Goal: Information Seeking & Learning: Learn about a topic

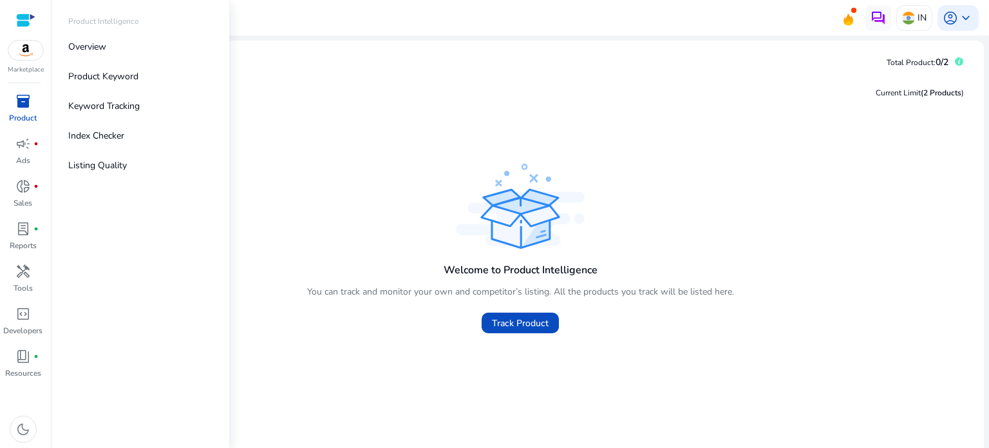
click at [133, 78] on p "Product Keyword" at bounding box center [103, 77] width 70 height 14
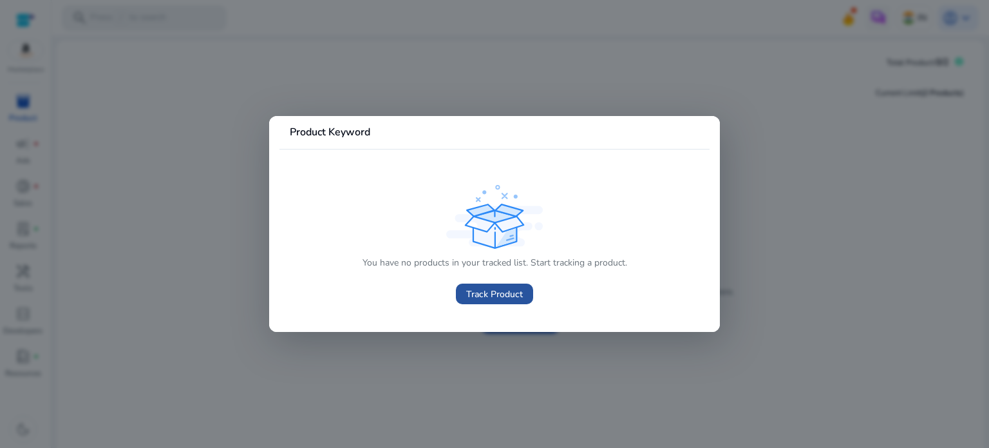
click at [500, 296] on span "Track Product" at bounding box center [494, 294] width 57 height 14
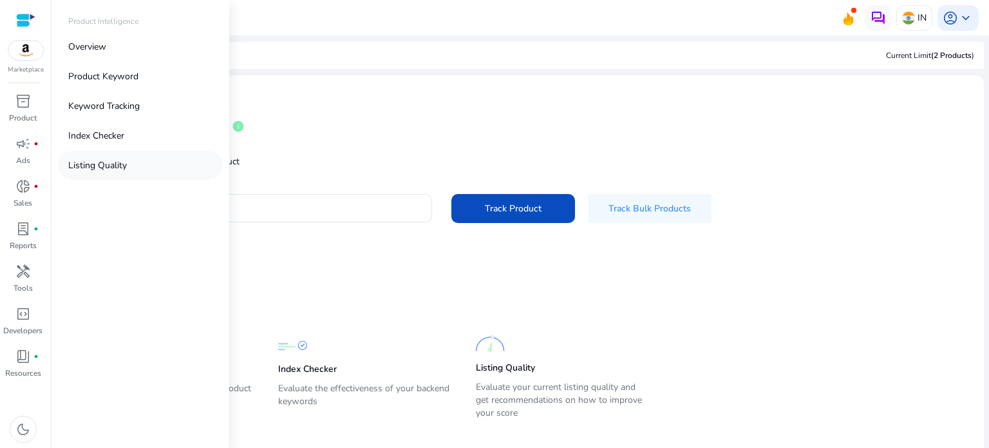
click at [117, 162] on p "Listing Quality" at bounding box center [97, 165] width 59 height 14
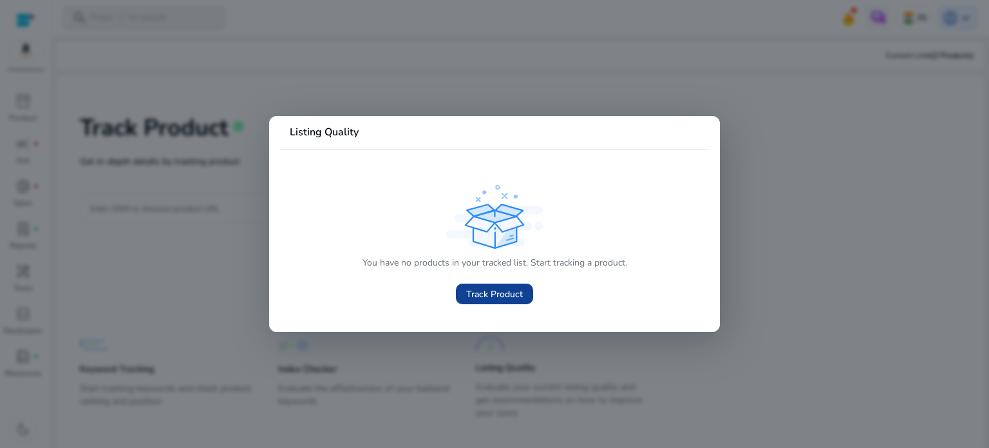
click at [505, 290] on span "Track Product" at bounding box center [494, 294] width 57 height 14
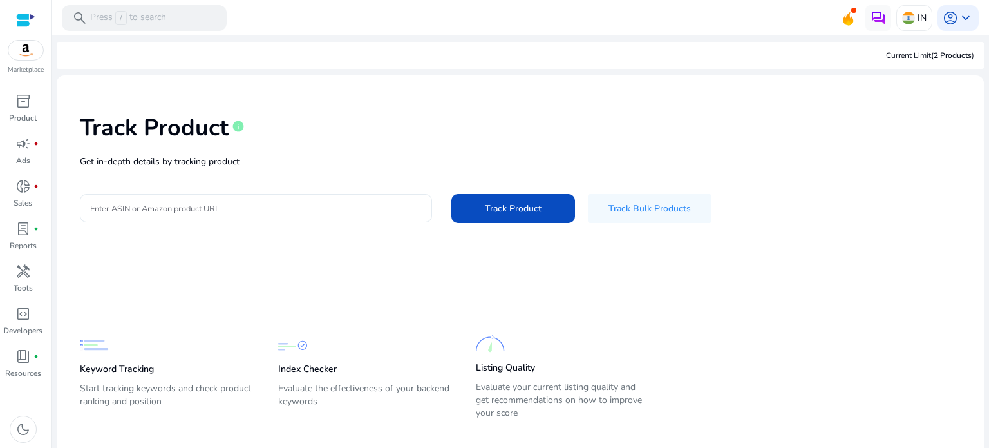
click at [178, 201] on input "Enter ASIN or Amazon product URL" at bounding box center [256, 208] width 332 height 14
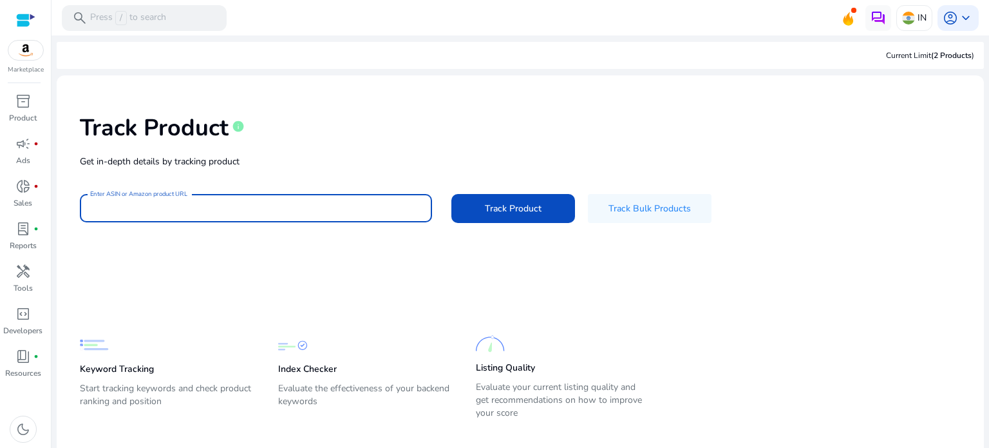
paste input "**********"
type input "**********"
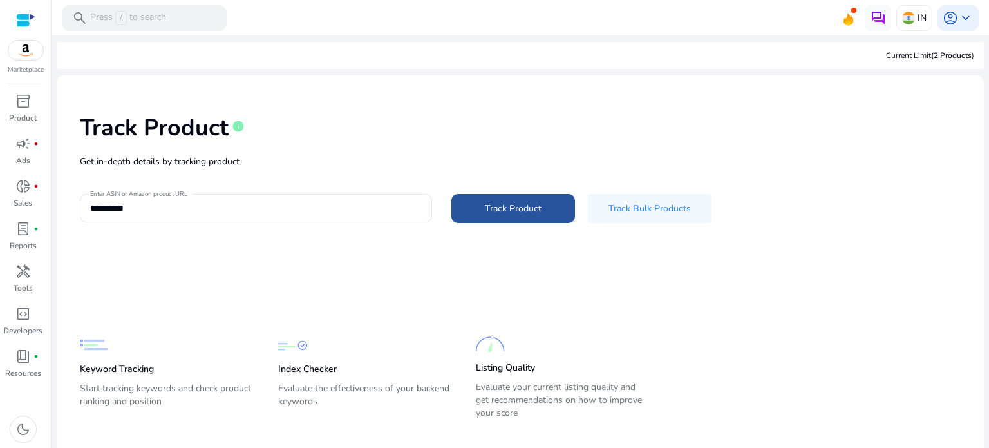
click at [497, 217] on span at bounding box center [513, 208] width 124 height 31
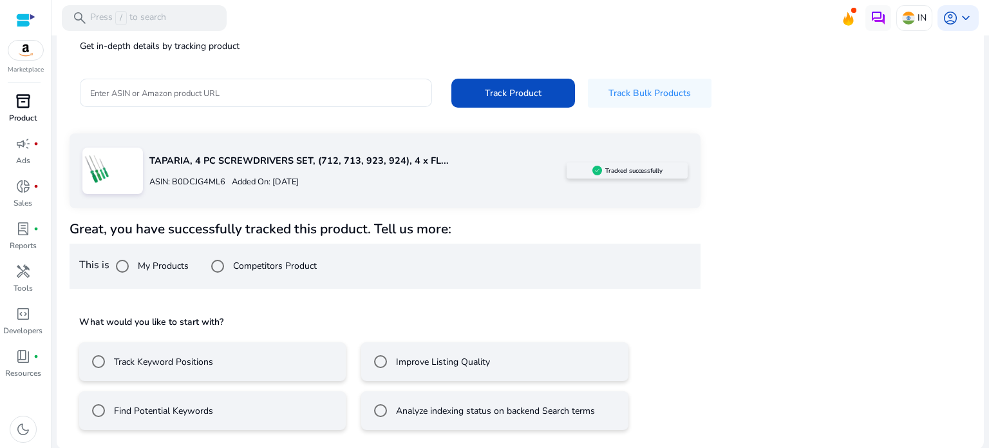
click at [28, 120] on p "Product" at bounding box center [23, 118] width 28 height 12
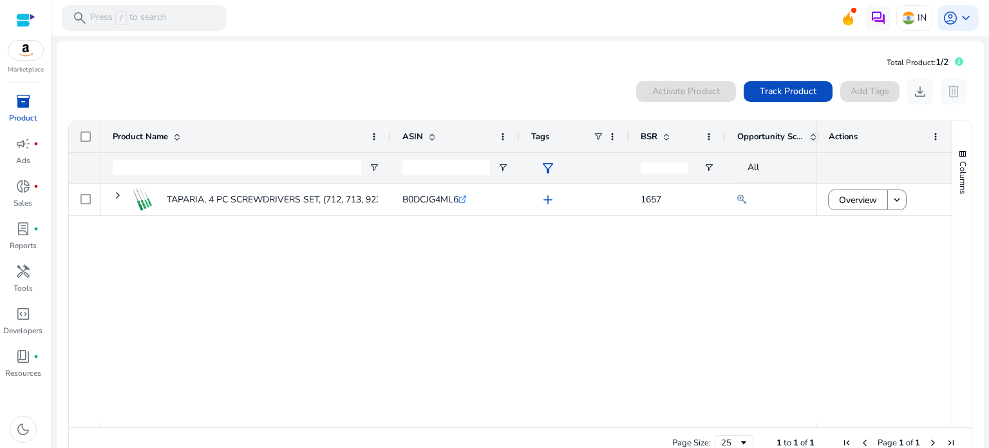
click at [438, 310] on div "TAPARIA, 4 PC SCREWDRIVERS SET, (712, 713, 923, 924), 4 x FLAT... B0DCJG4ML6 .s…" at bounding box center [459, 304] width 716 height 240
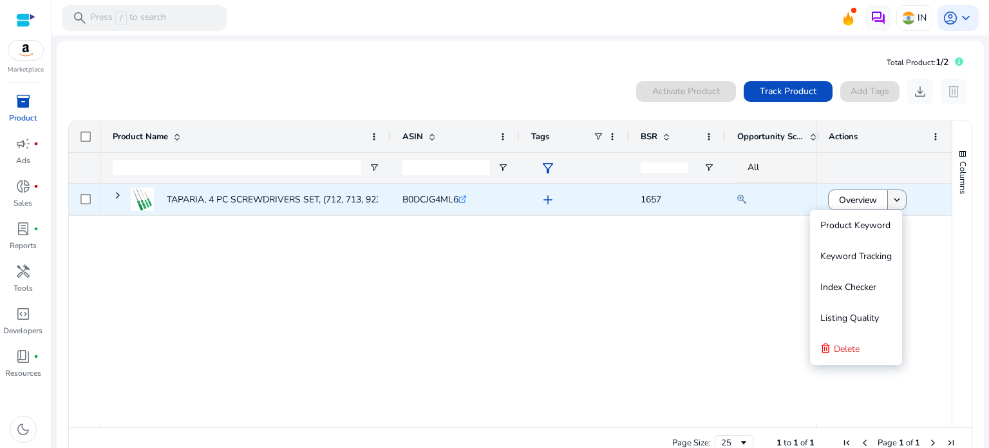
click at [891, 205] on mat-icon "keyboard_arrow_down" at bounding box center [897, 200] width 12 height 12
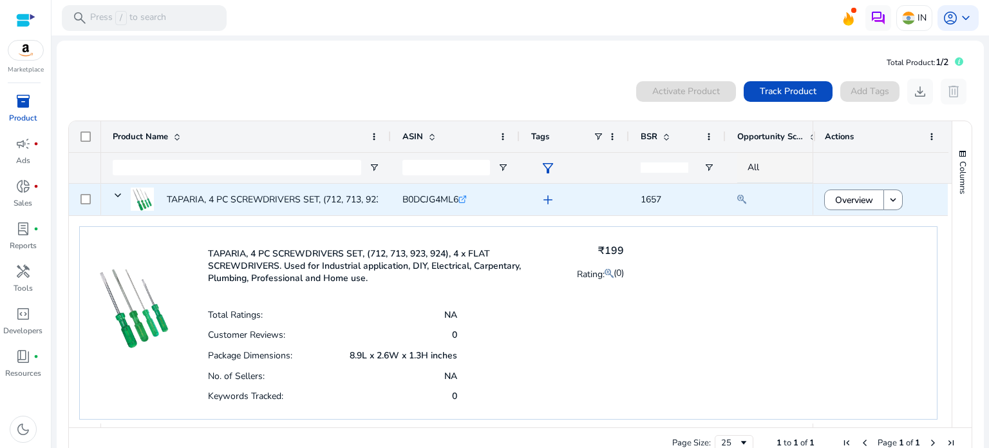
click at [551, 200] on span "add" at bounding box center [547, 199] width 15 height 15
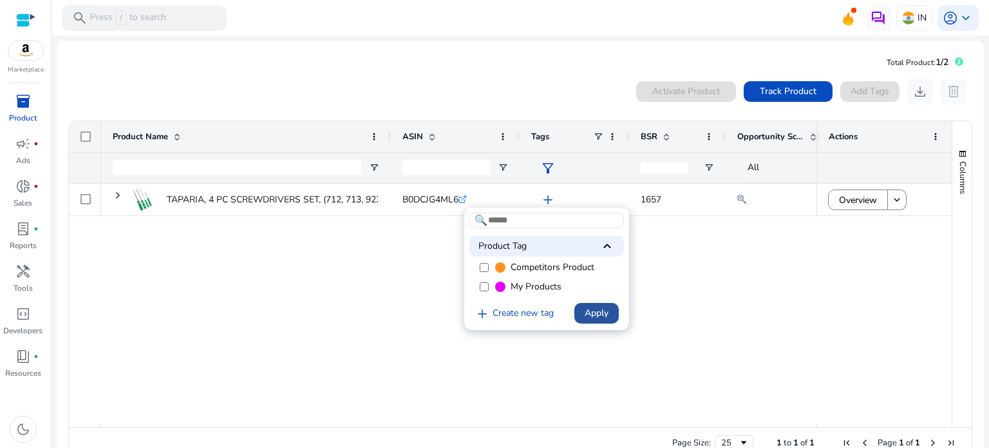
click at [587, 315] on span "Apply" at bounding box center [597, 313] width 24 height 14
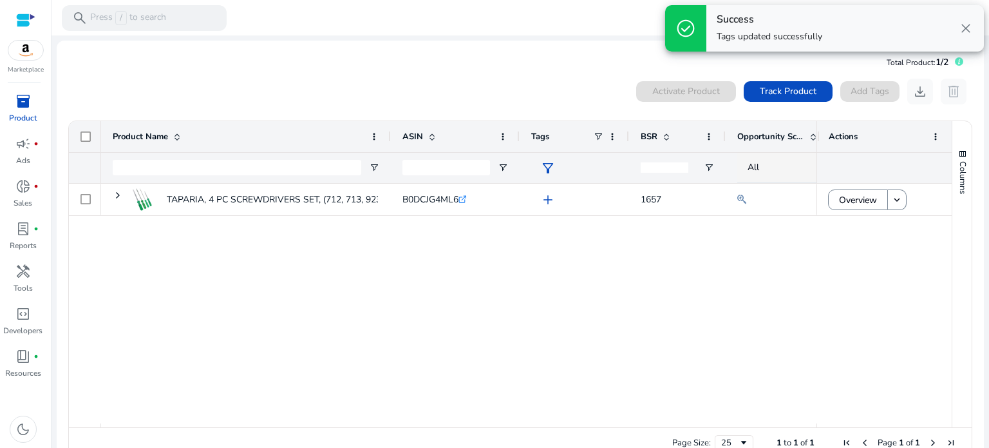
click at [573, 294] on div "TAPARIA, 4 PC SCREWDRIVERS SET, (712, 713, 923, 924), 4 x FLAT... B0DCJG4ML6 .s…" at bounding box center [459, 304] width 716 height 240
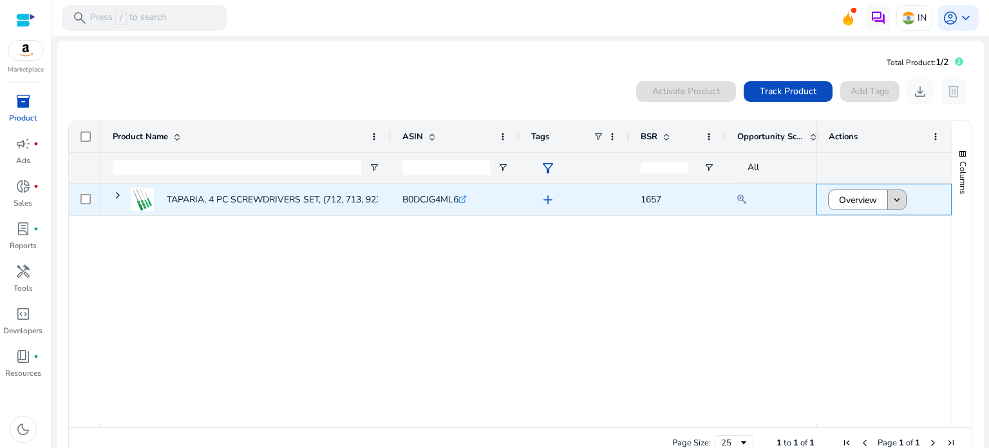
click at [897, 204] on mat-icon "keyboard_arrow_down" at bounding box center [897, 200] width 12 height 12
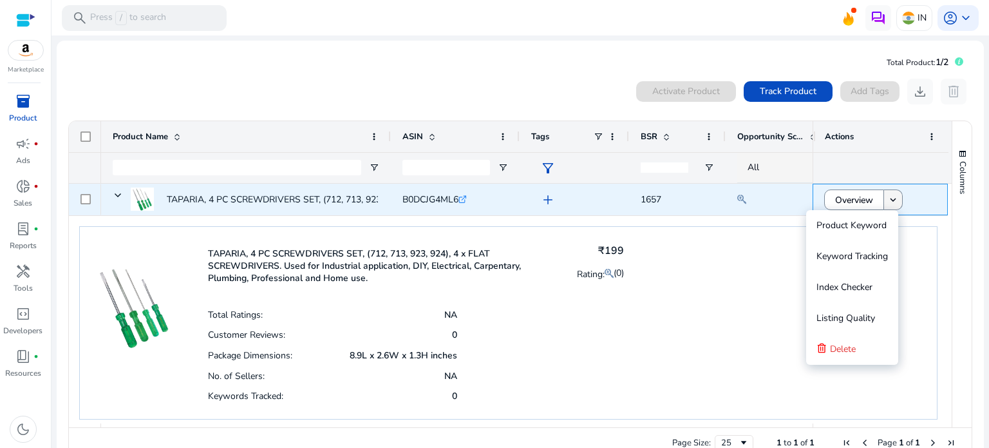
click at [891, 203] on mat-icon "keyboard_arrow_down" at bounding box center [893, 200] width 12 height 12
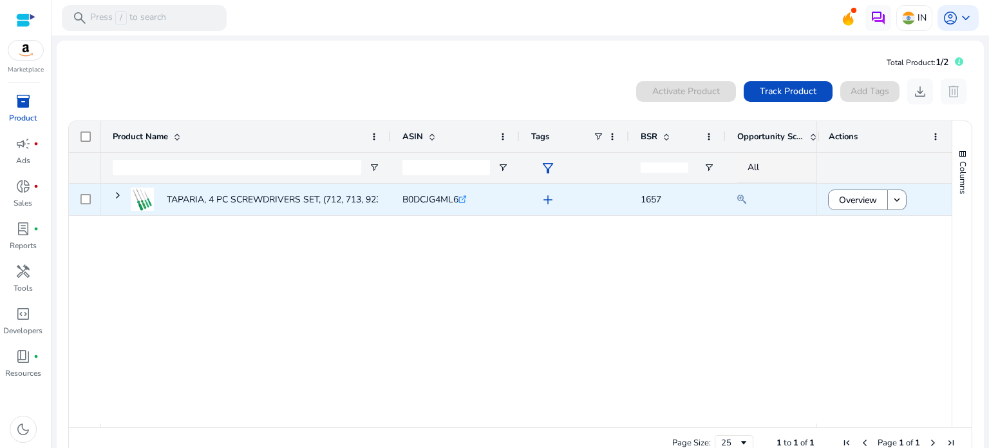
click at [88, 204] on div at bounding box center [86, 199] width 10 height 26
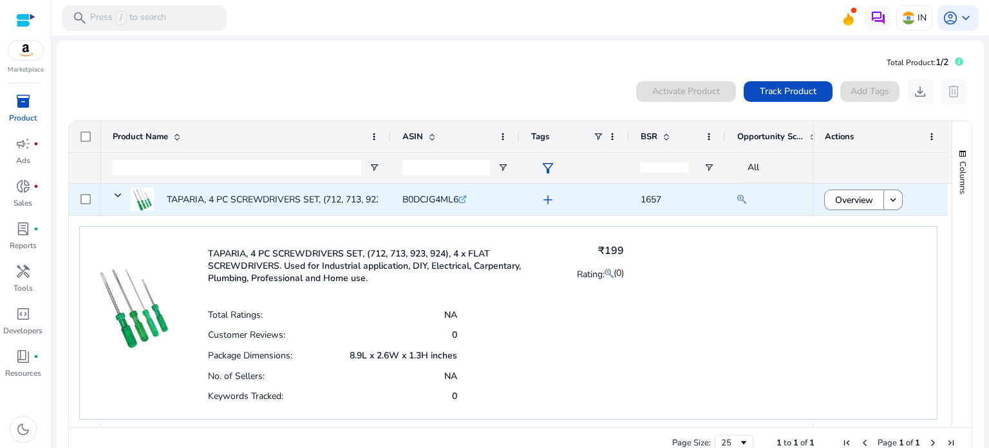
click at [123, 198] on span "TAPARIA, 4 PC SCREWDRIVERS SET, (712, 713, 923, 924), 4 x FLAT..." at bounding box center [246, 199] width 267 height 35
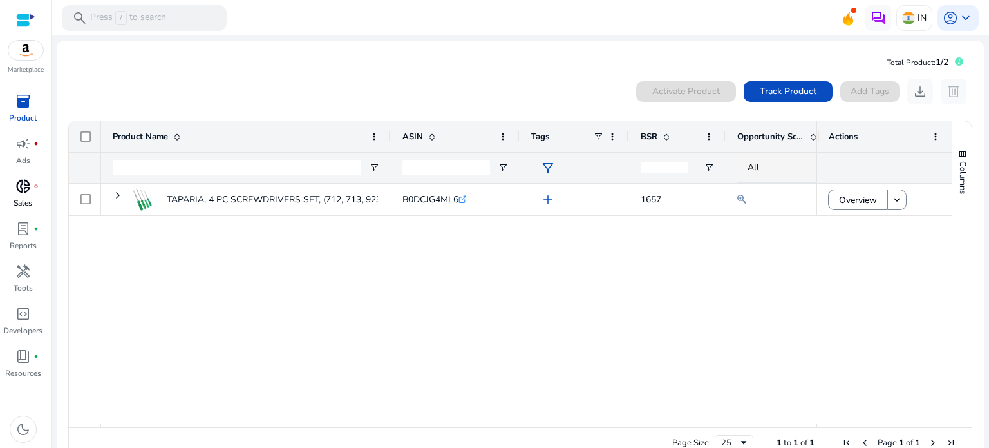
click at [28, 189] on span "donut_small" at bounding box center [22, 185] width 15 height 15
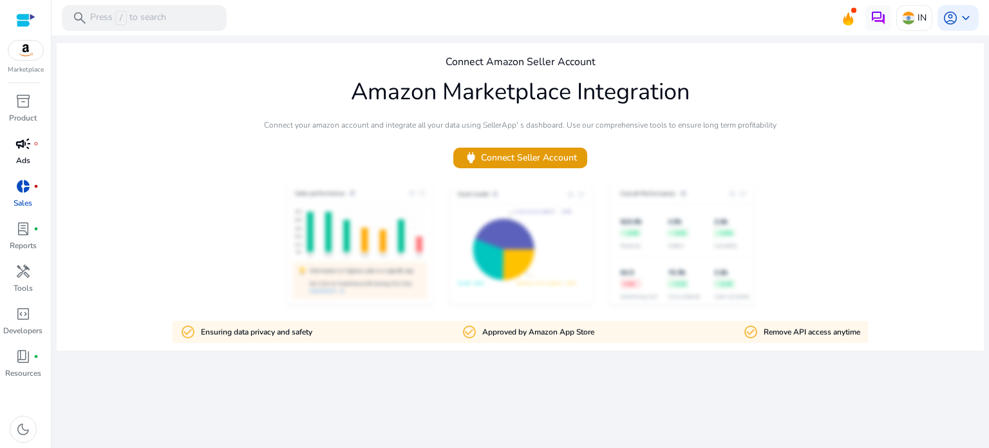
click at [26, 148] on span "campaign" at bounding box center [22, 143] width 15 height 15
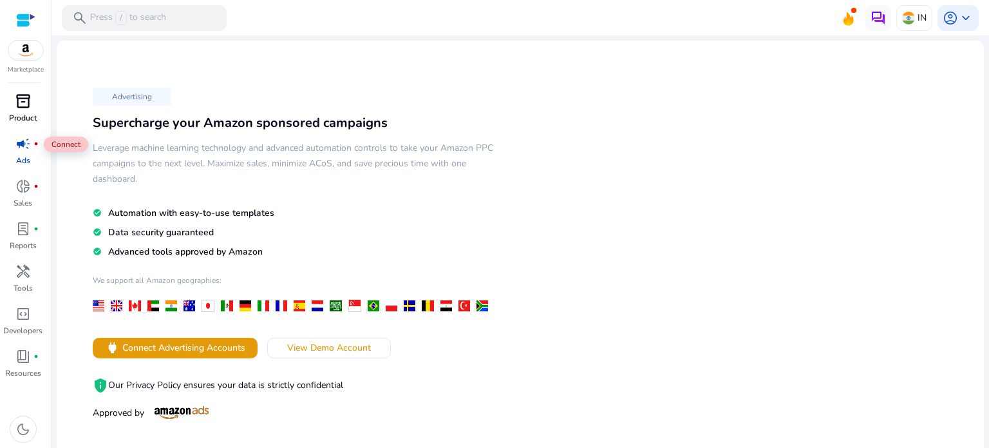
click at [33, 115] on p "Product" at bounding box center [23, 118] width 28 height 12
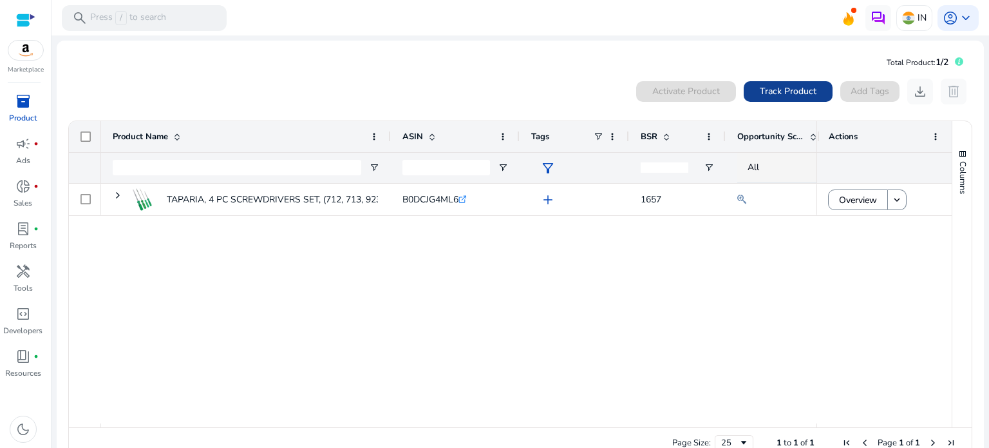
click at [777, 92] on span "Track Product" at bounding box center [788, 91] width 57 height 14
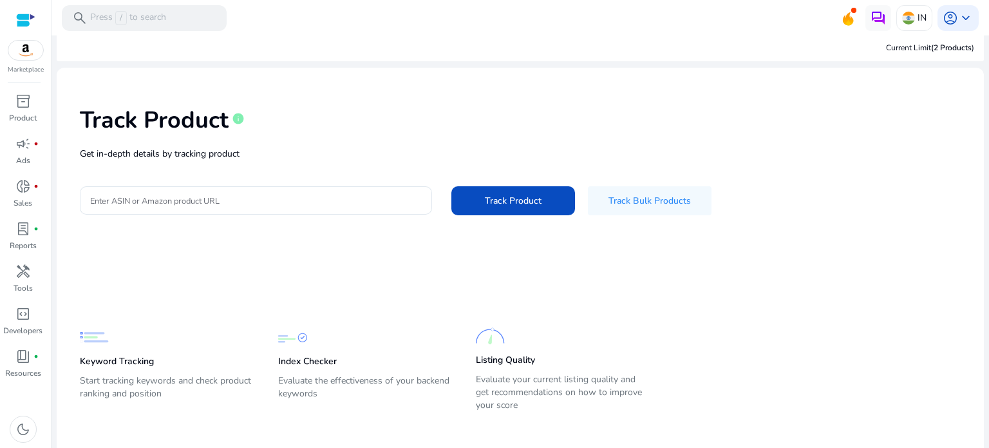
scroll to position [18, 0]
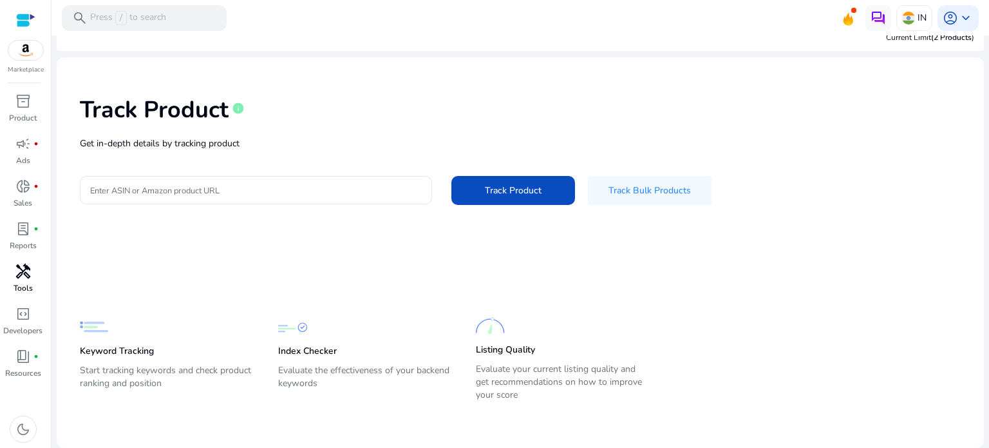
click at [21, 292] on p "Tools" at bounding box center [23, 288] width 19 height 12
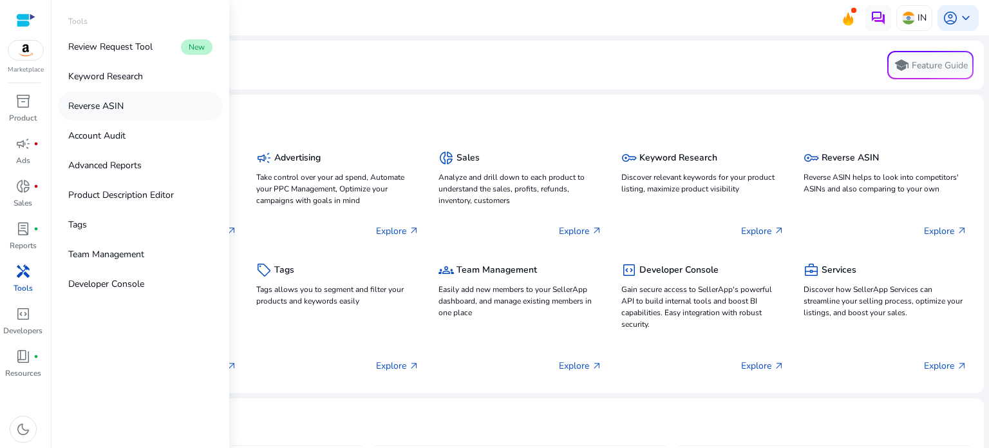
click at [134, 102] on link "Reverse ASIN" at bounding box center [140, 105] width 165 height 29
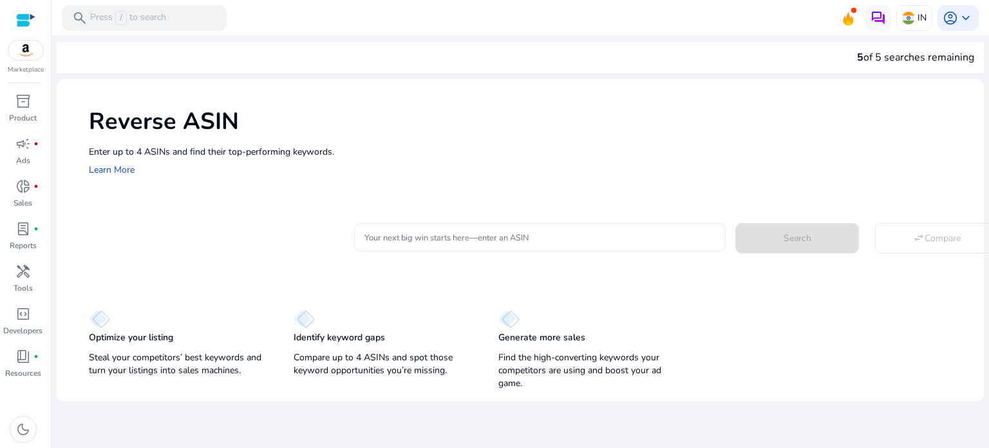
click at [477, 244] on div at bounding box center [540, 237] width 351 height 28
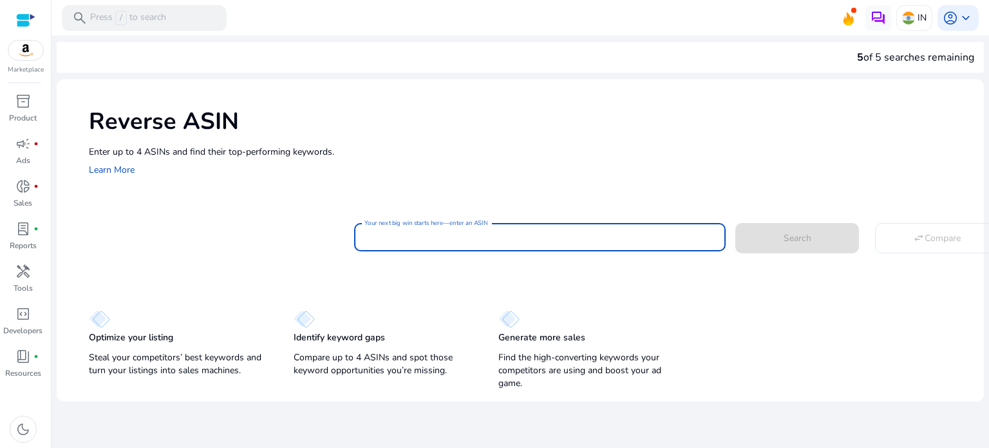
paste input "**********"
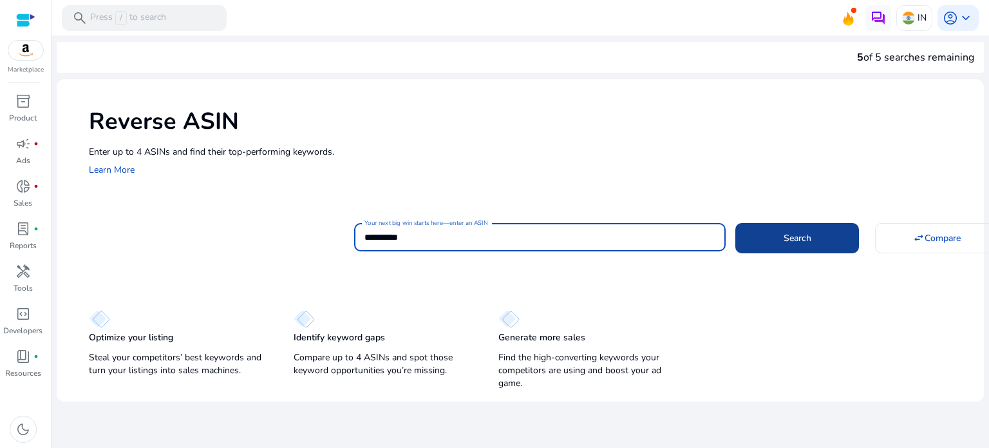
type input "**********"
click at [806, 248] on span at bounding box center [798, 237] width 124 height 31
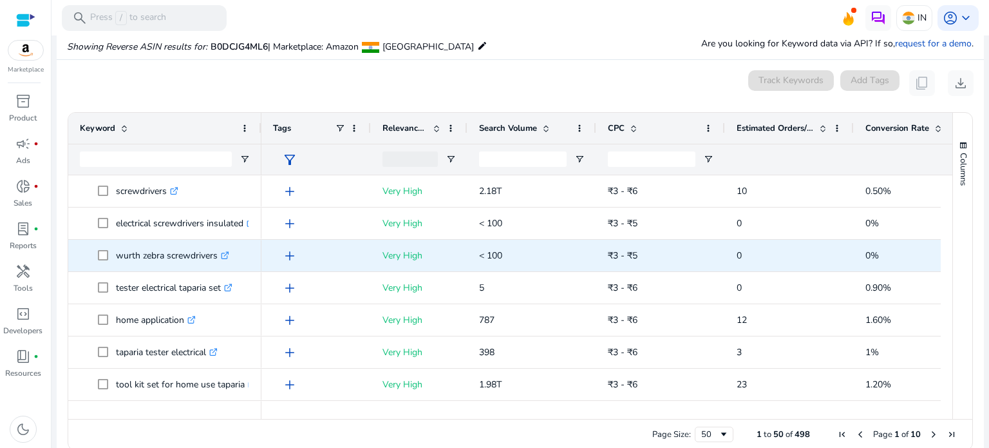
scroll to position [138, 0]
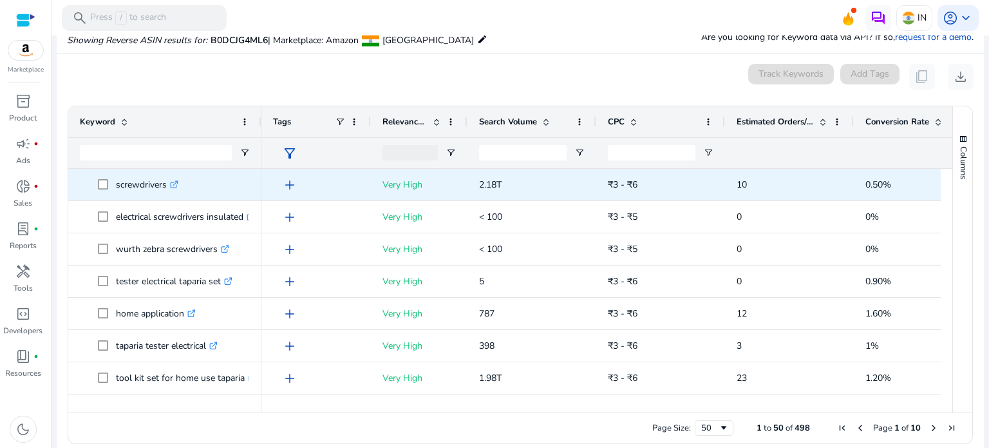
click at [149, 185] on p "screwdrivers .st0{fill:#2c8af8}" at bounding box center [147, 184] width 62 height 26
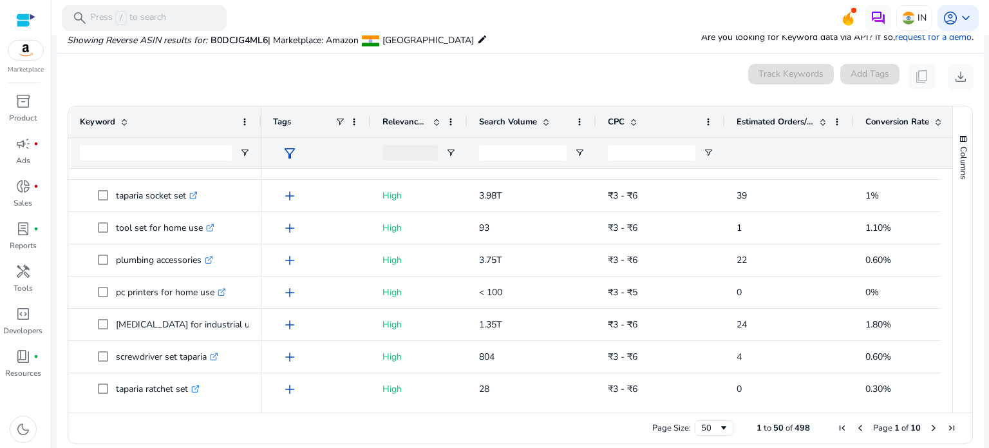
scroll to position [0, 0]
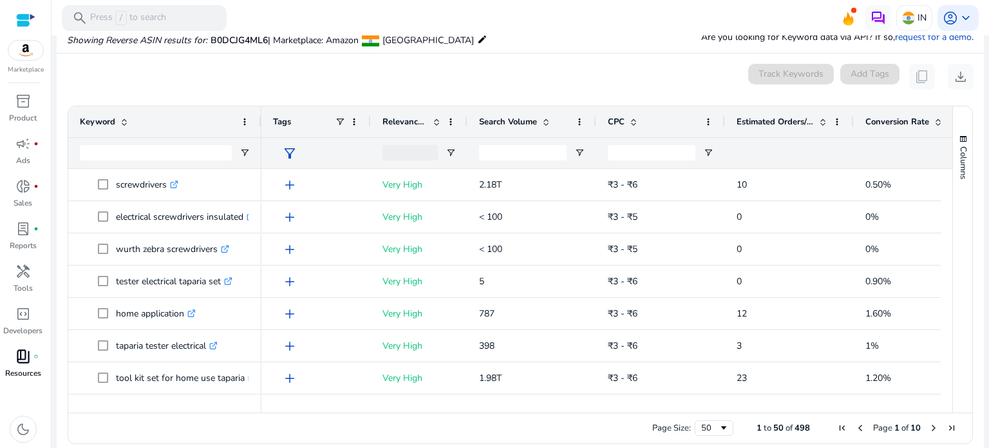
click at [8, 367] on p "Resources" at bounding box center [23, 373] width 36 height 12
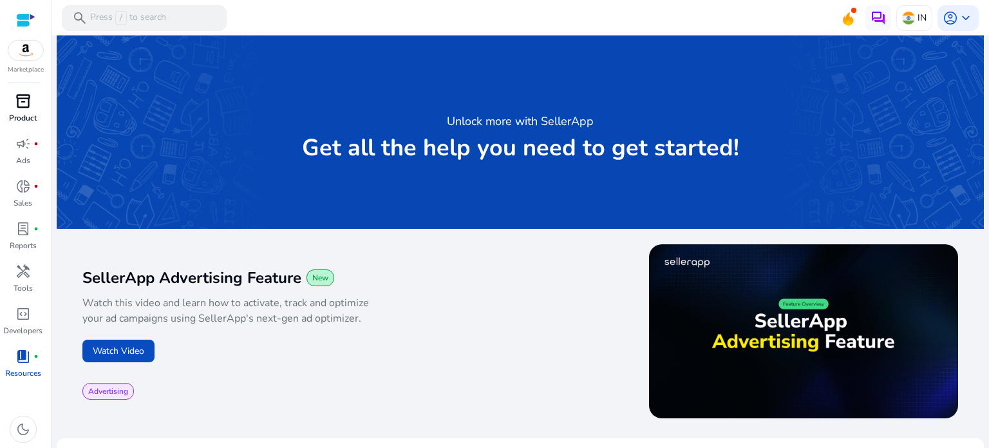
click at [36, 105] on div "inventory_2" at bounding box center [23, 101] width 36 height 21
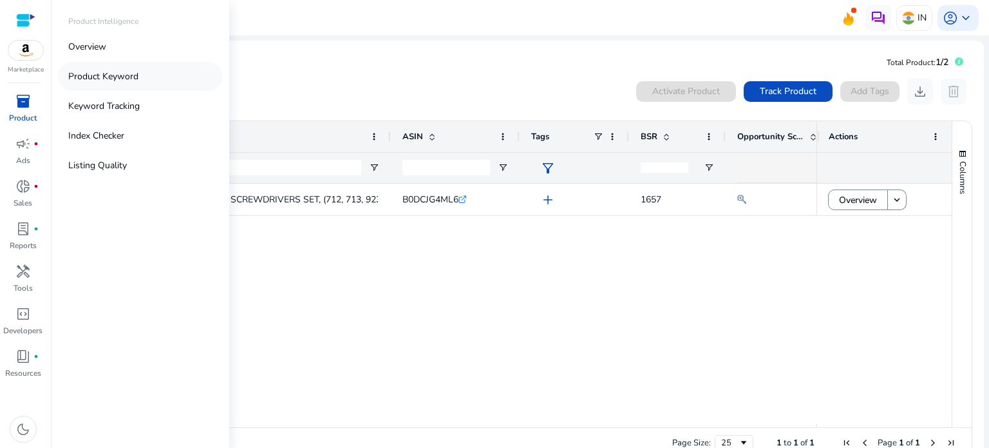
click at [118, 73] on p "Product Keyword" at bounding box center [103, 77] width 70 height 14
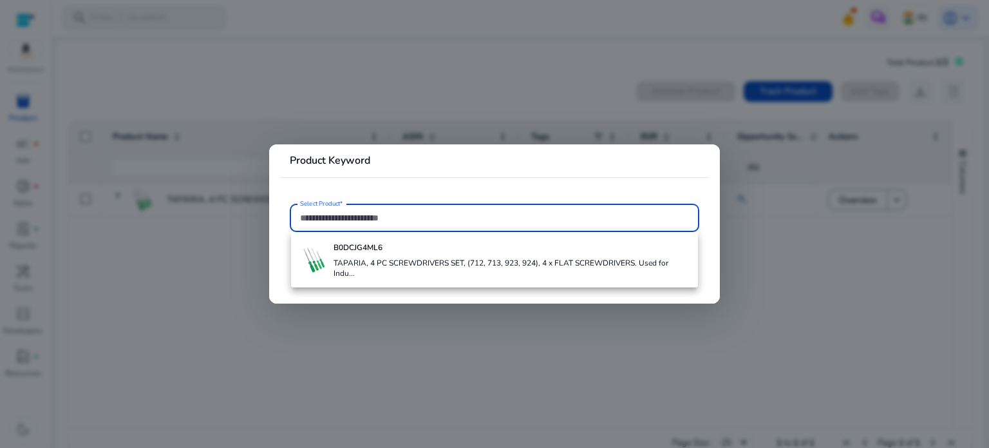
paste input "**********"
click at [375, 245] on b "B0DCJG4ML6" at bounding box center [358, 247] width 49 height 10
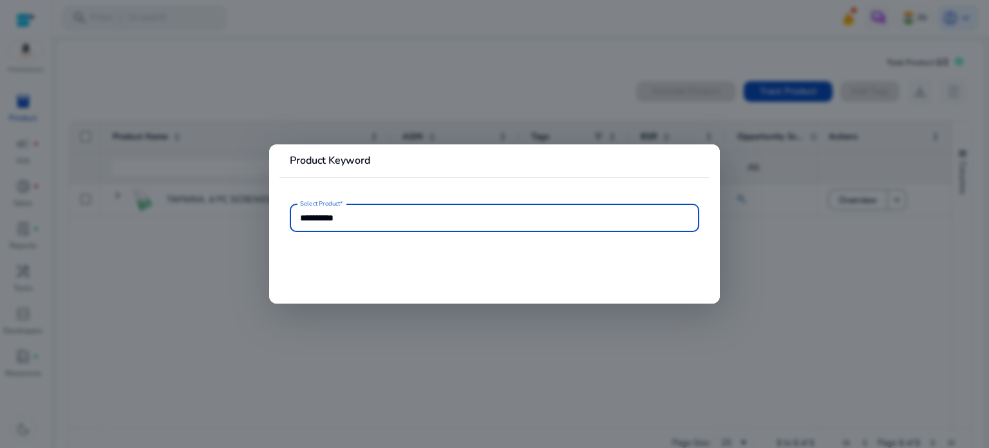
type input "**********"
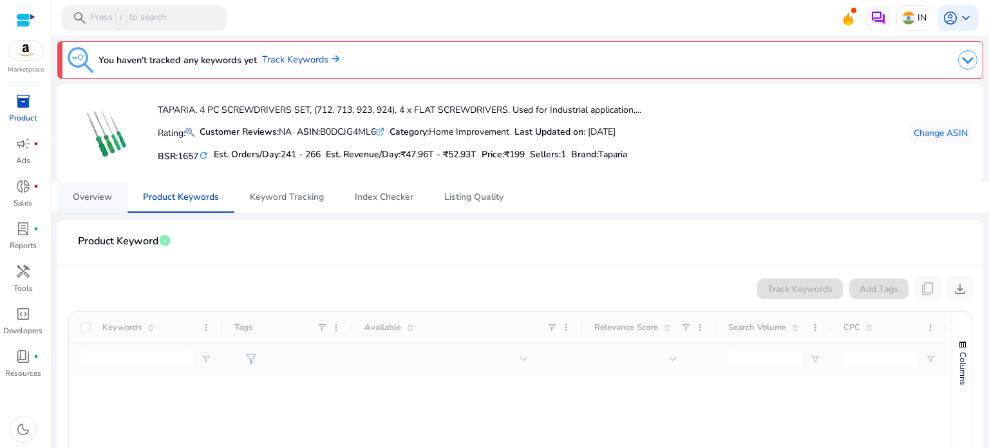
click at [91, 198] on span "Overview" at bounding box center [92, 197] width 39 height 9
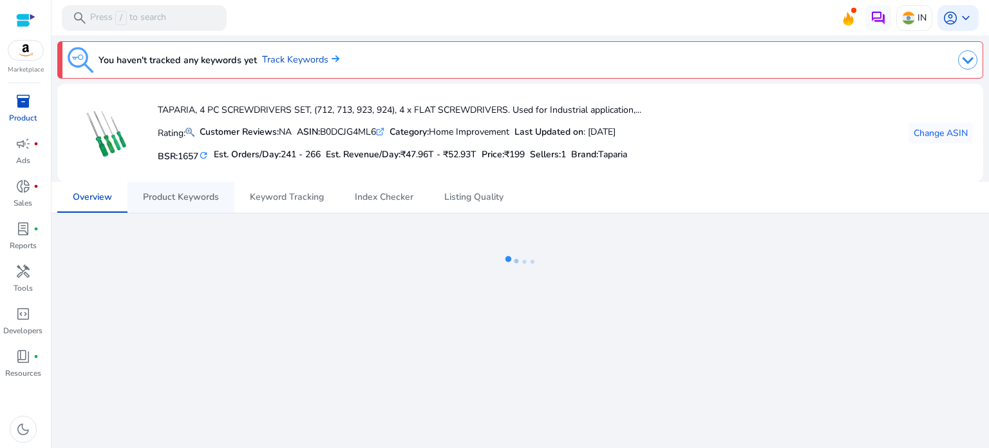
click at [201, 196] on span "Product Keywords" at bounding box center [181, 197] width 76 height 9
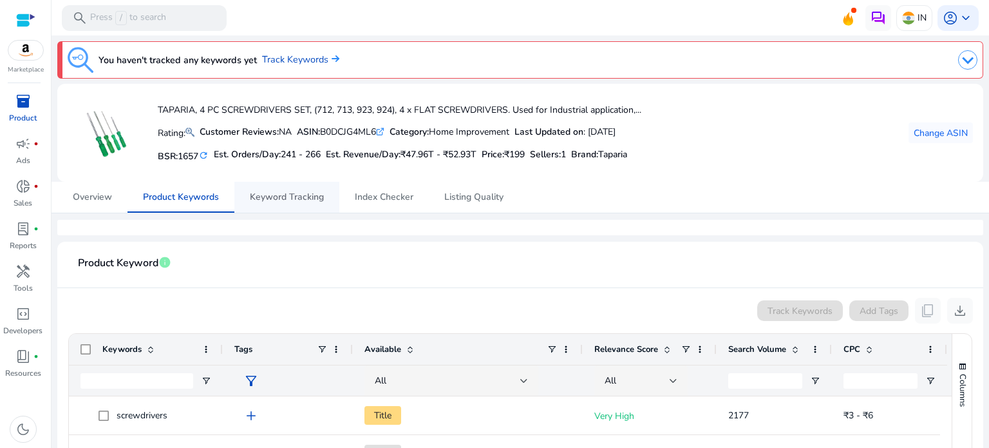
click at [291, 200] on span "Keyword Tracking" at bounding box center [287, 197] width 74 height 9
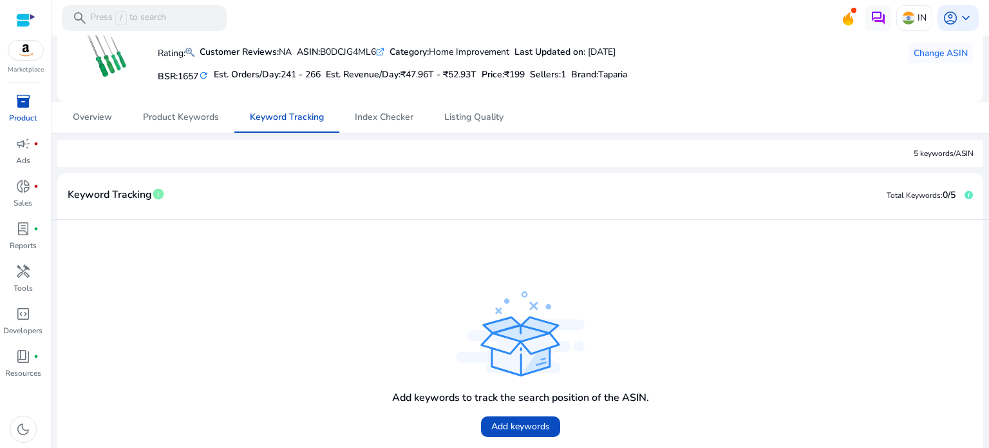
scroll to position [149, 0]
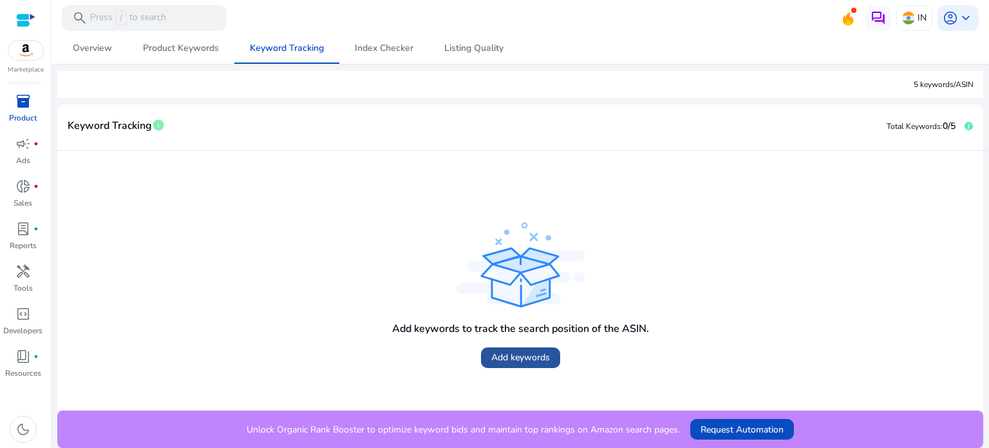
click at [526, 357] on span "Add keywords" at bounding box center [520, 357] width 59 height 14
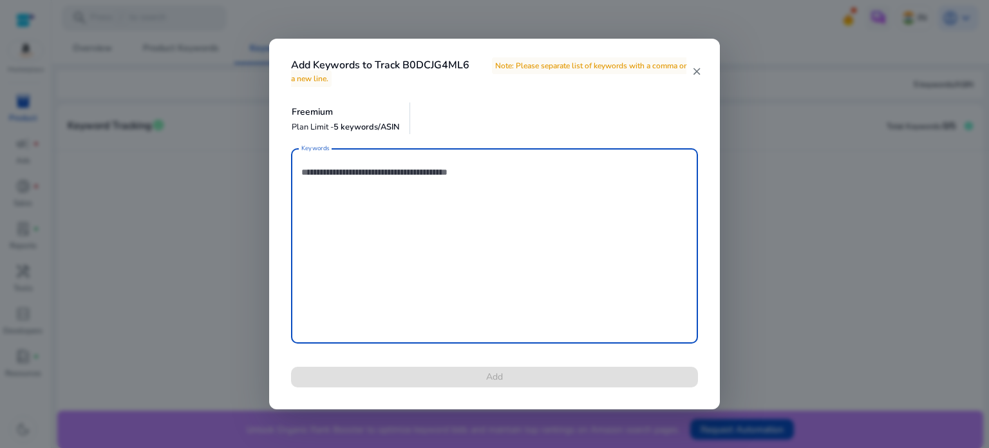
click at [698, 70] on mat-icon "close" at bounding box center [697, 72] width 10 height 12
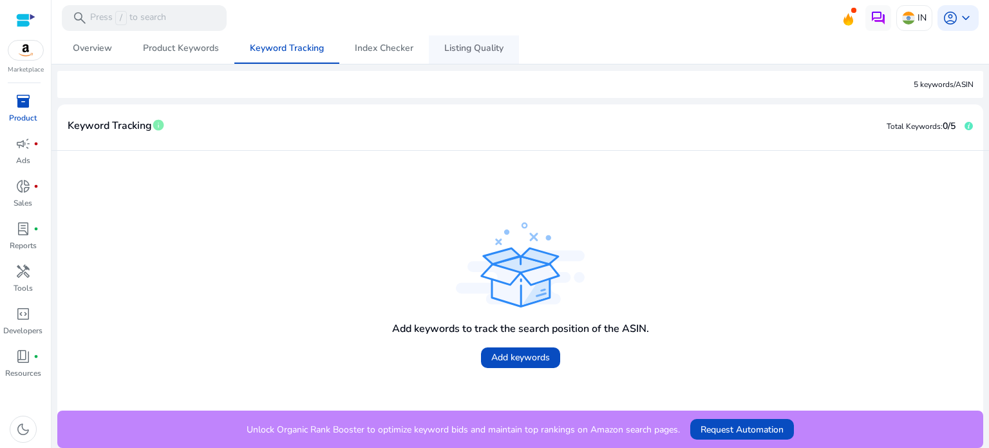
click at [480, 46] on span "Listing Quality" at bounding box center [473, 48] width 59 height 9
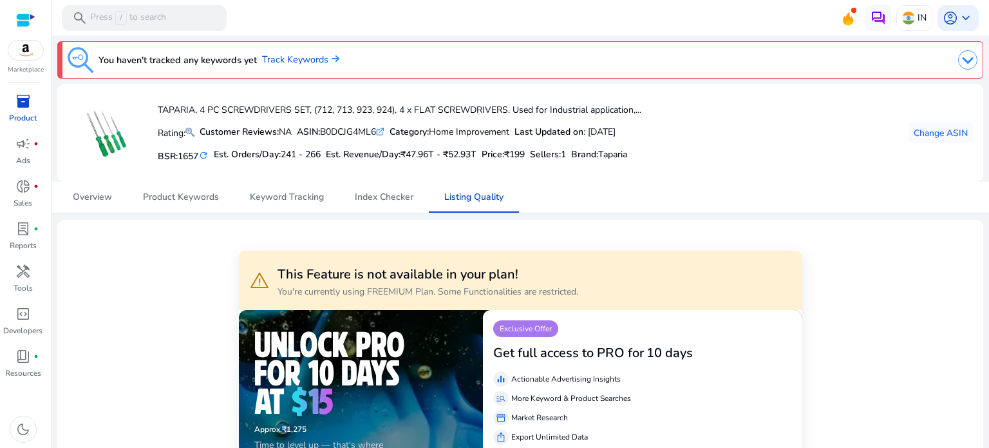
click at [29, 117] on p "Product" at bounding box center [23, 118] width 28 height 12
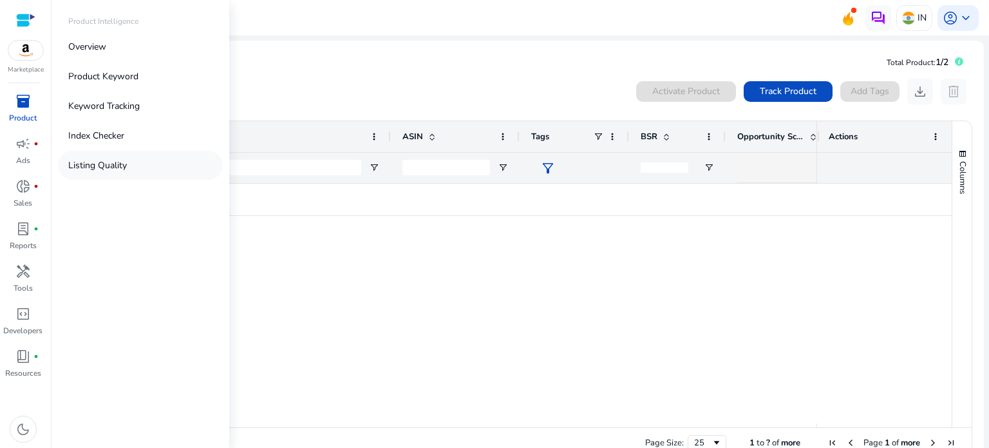
click at [111, 167] on p "Listing Quality" at bounding box center [97, 165] width 59 height 14
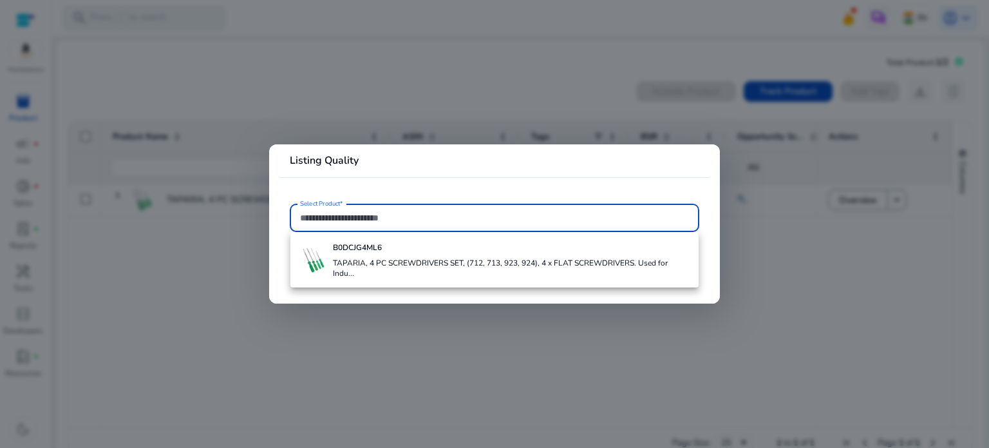
paste input "**********"
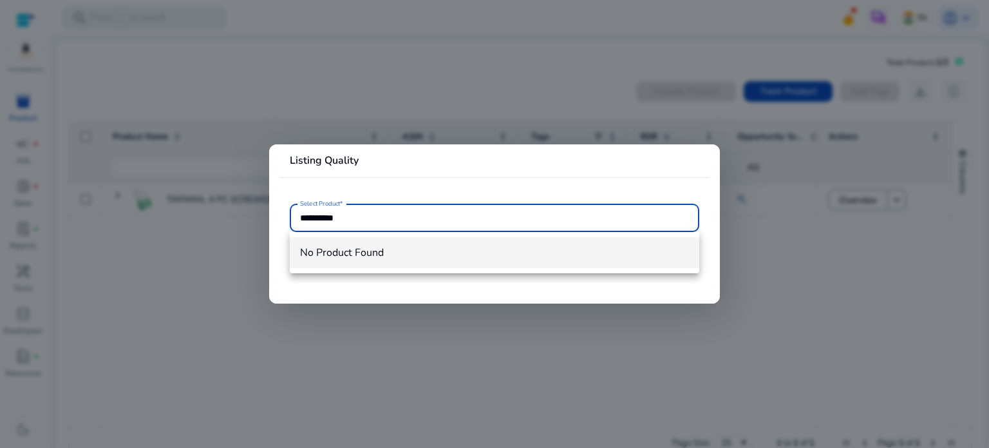
type input "**********"
click at [350, 256] on span "No Product Found" at bounding box center [494, 252] width 389 height 14
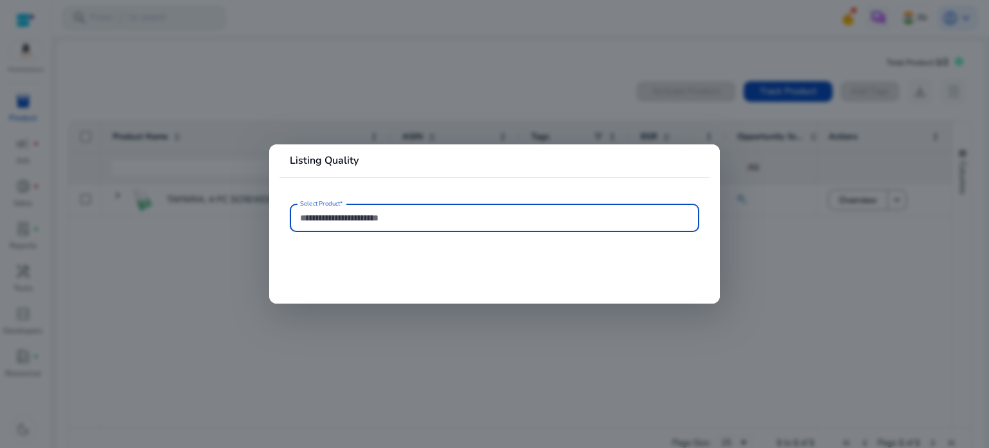
click at [202, 281] on div at bounding box center [494, 224] width 989 height 448
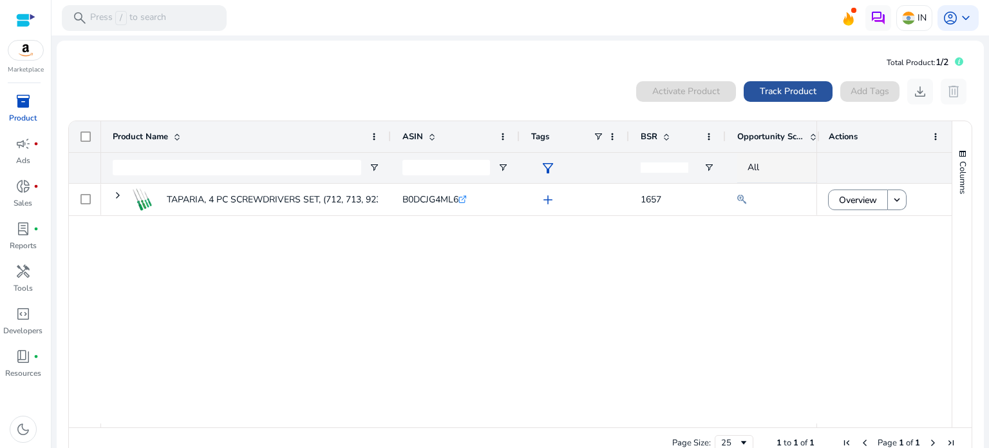
click at [788, 95] on span "Track Product" at bounding box center [788, 91] width 57 height 14
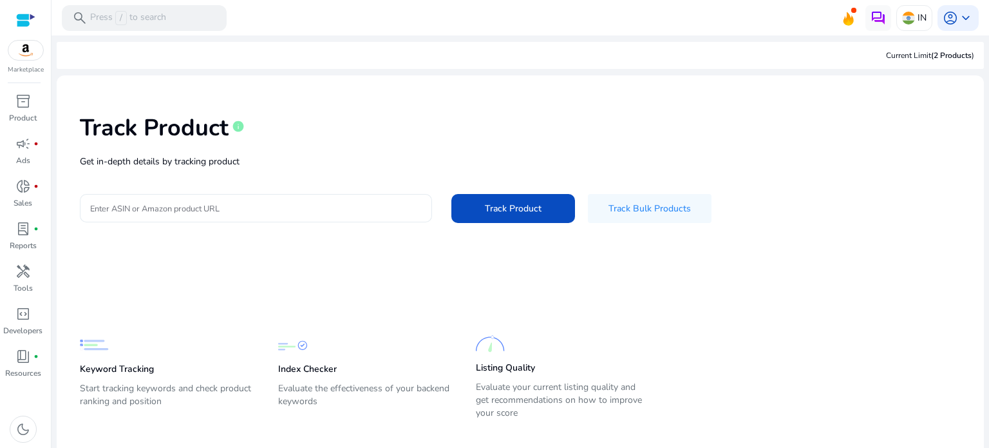
click at [186, 212] on input "Enter ASIN or Amazon product URL" at bounding box center [256, 208] width 332 height 14
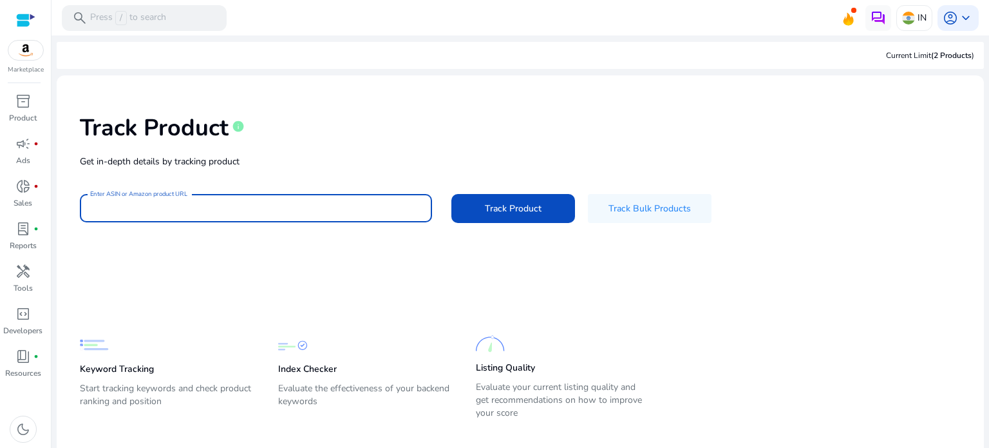
paste input "**********"
type input "**********"
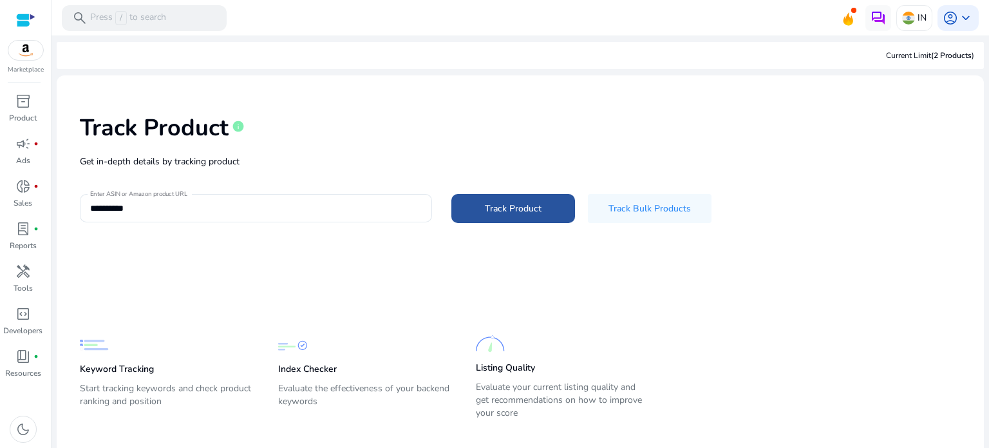
click at [499, 206] on span "Track Product" at bounding box center [513, 209] width 57 height 14
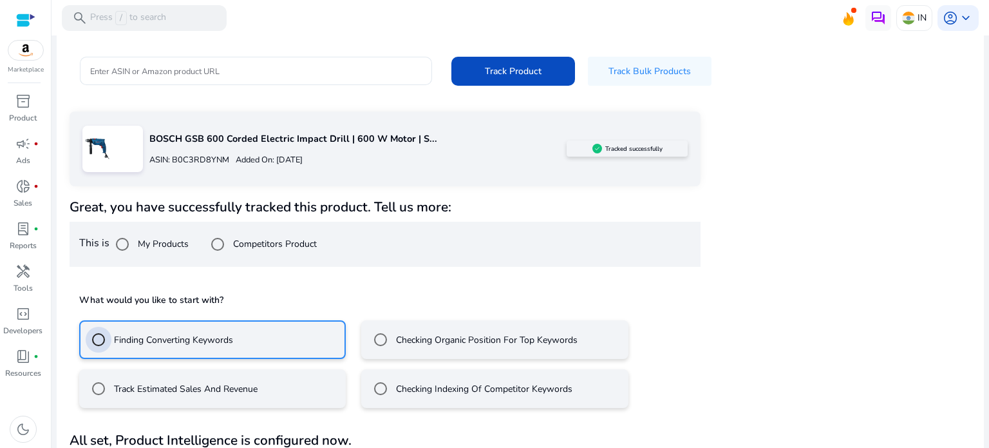
scroll to position [173, 0]
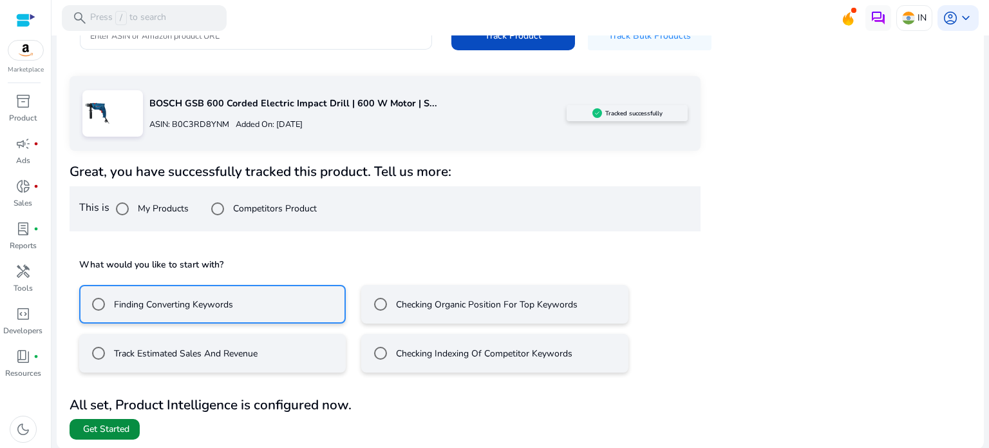
click at [99, 425] on span "Get Started" at bounding box center [106, 428] width 46 height 13
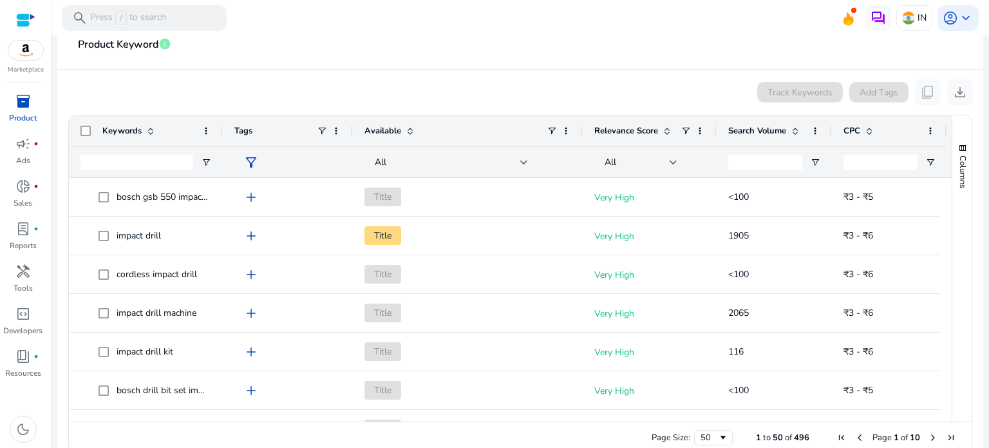
click at [480, 84] on div "Track Keywords Add Tags content_copy download" at bounding box center [521, 92] width 906 height 26
click at [31, 187] on div "donut_small fiber_manual_record" at bounding box center [23, 186] width 36 height 21
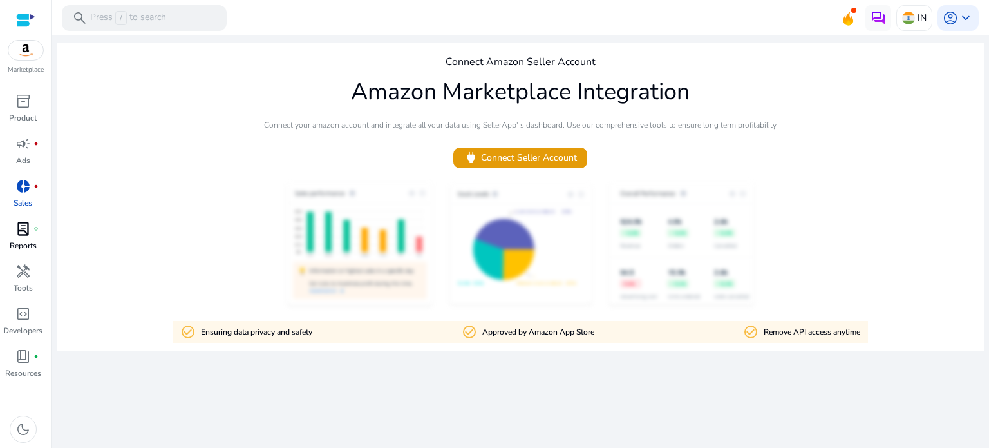
click at [23, 238] on div "lab_profile fiber_manual_record" at bounding box center [23, 228] width 36 height 21
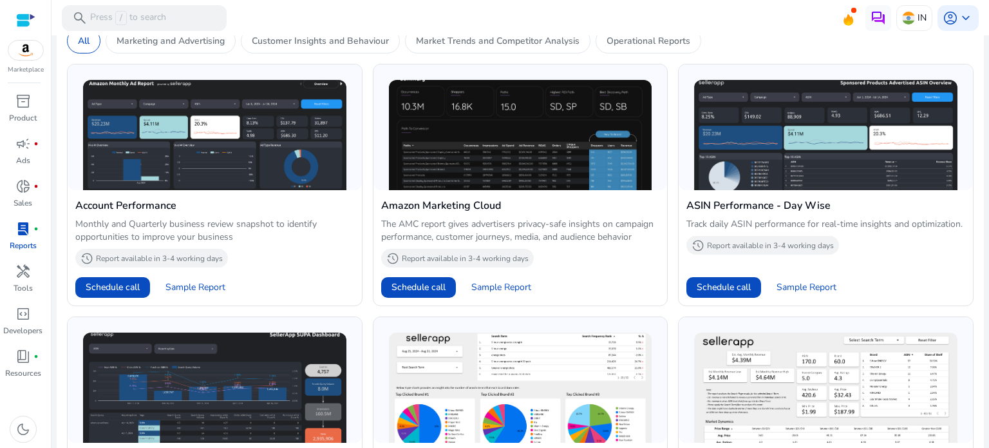
scroll to position [622, 0]
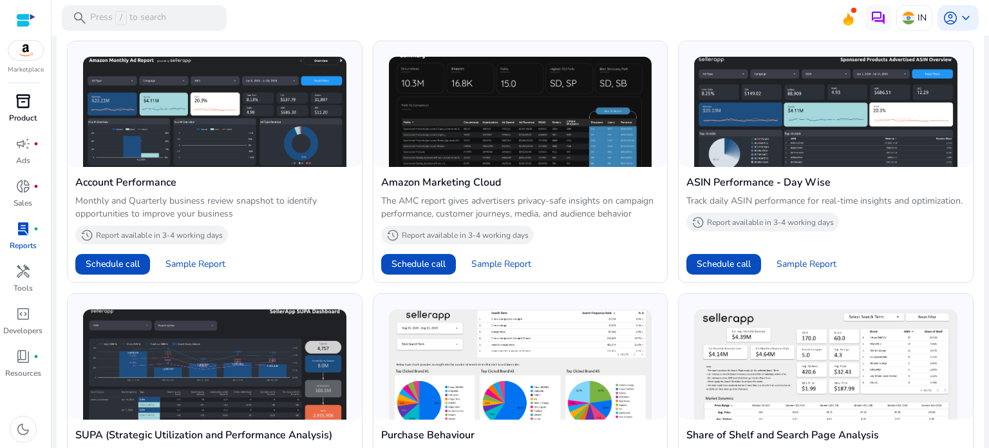
click at [21, 105] on span "inventory_2" at bounding box center [22, 100] width 15 height 15
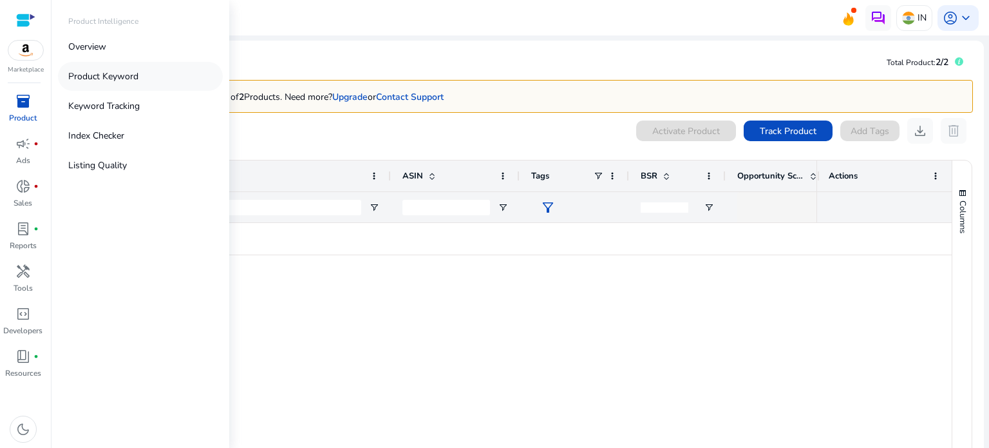
click at [157, 74] on link "Product Keyword" at bounding box center [140, 76] width 165 height 29
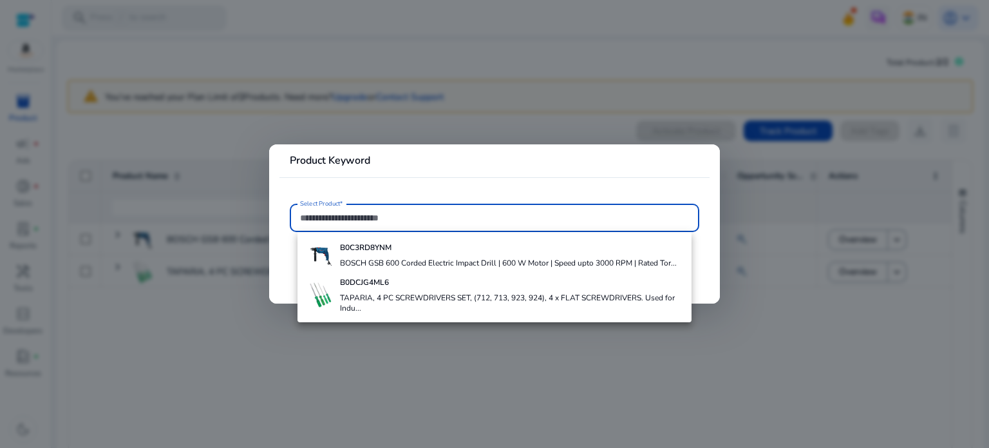
click at [386, 275] on div "B0DCJG4ML6 TAPARIA, 4 PC SCREWDRIVERS SET, (712, 713, 923, 924), 4 x FLAT SCREW…" at bounding box center [510, 294] width 341 height 45
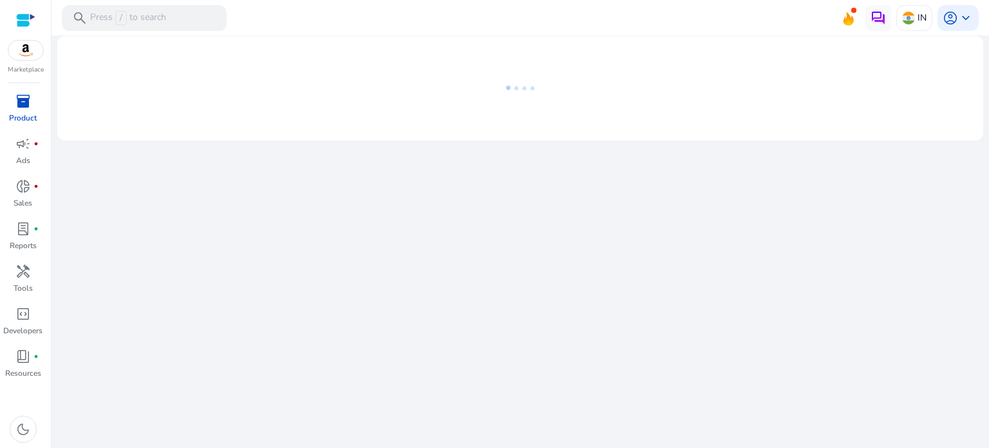
click at [6, 99] on div "inventory_2" at bounding box center [23, 101] width 36 height 21
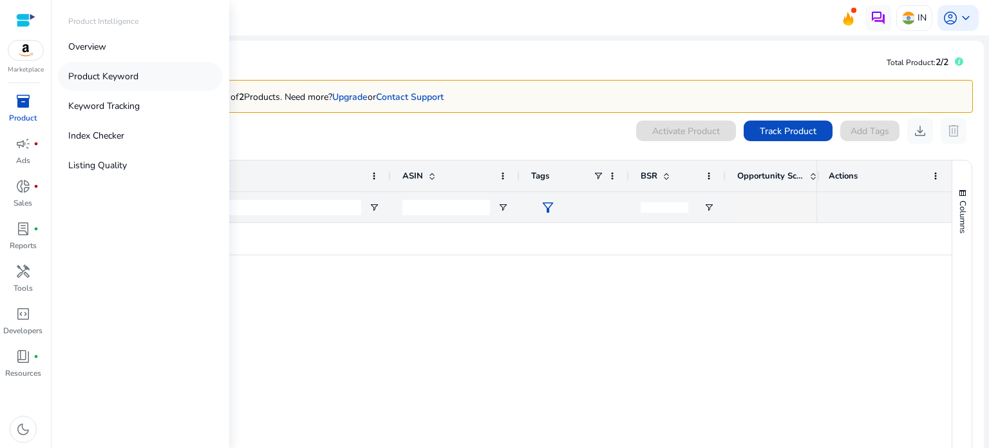
click at [165, 81] on link "Product Keyword" at bounding box center [140, 76] width 165 height 29
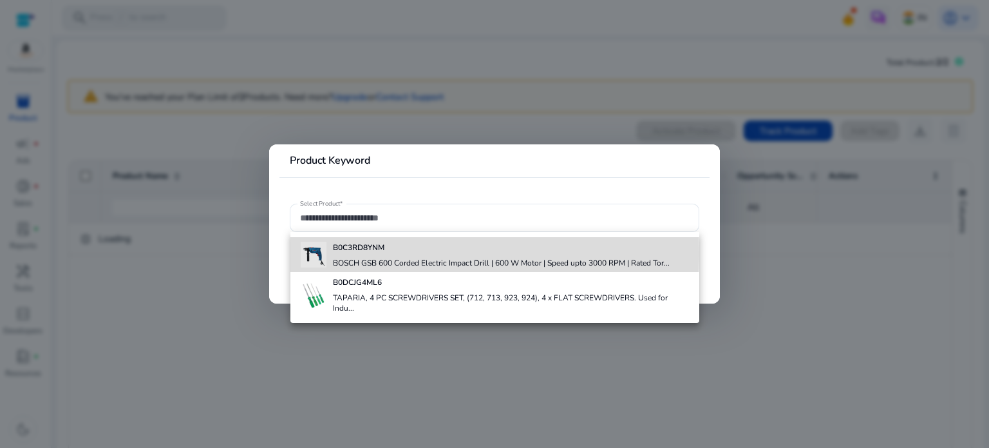
click at [377, 252] on div "B0C3RD8YNM BOSCH GSB 600 Corded Electric Impact Drill | 600 W Motor | Speed upt…" at bounding box center [501, 254] width 337 height 35
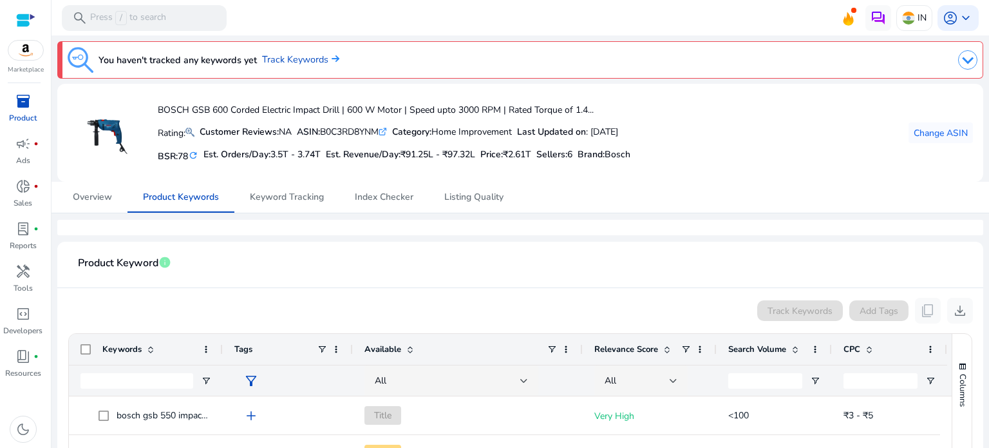
scroll to position [240, 0]
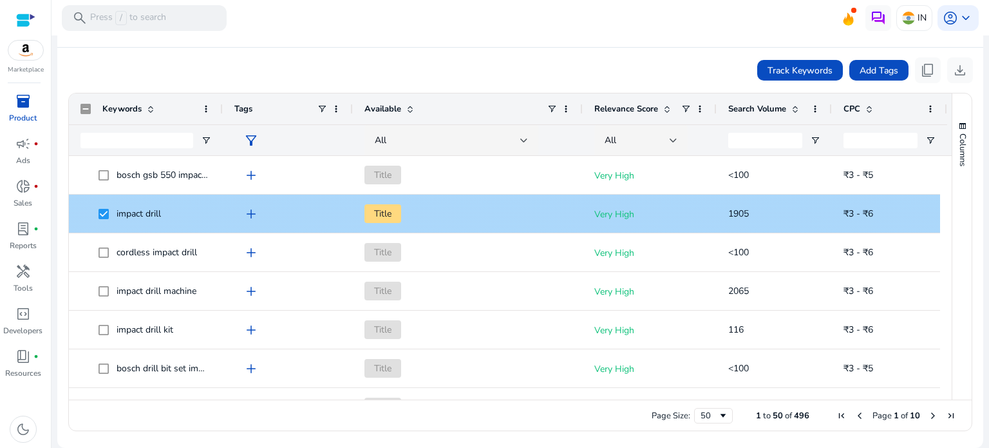
click at [248, 211] on span "add" at bounding box center [250, 213] width 15 height 15
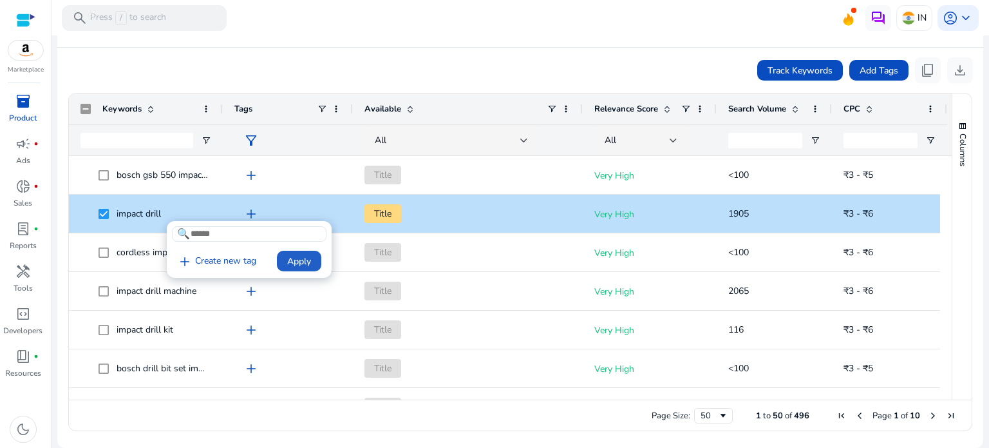
click at [285, 253] on span at bounding box center [299, 260] width 44 height 31
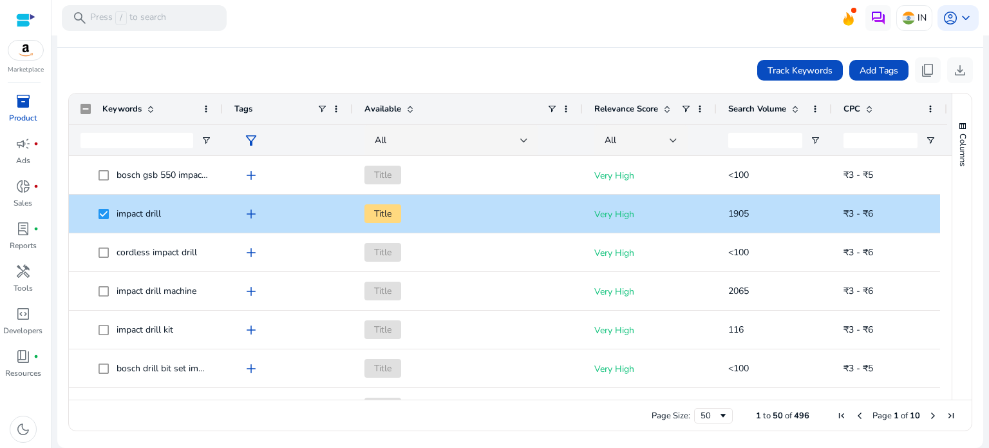
click at [24, 48] on img at bounding box center [25, 50] width 35 height 19
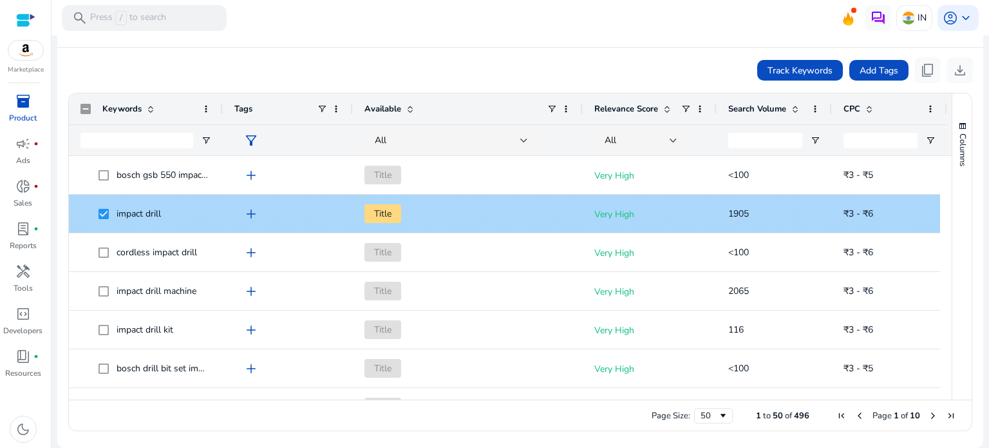
scroll to position [0, 0]
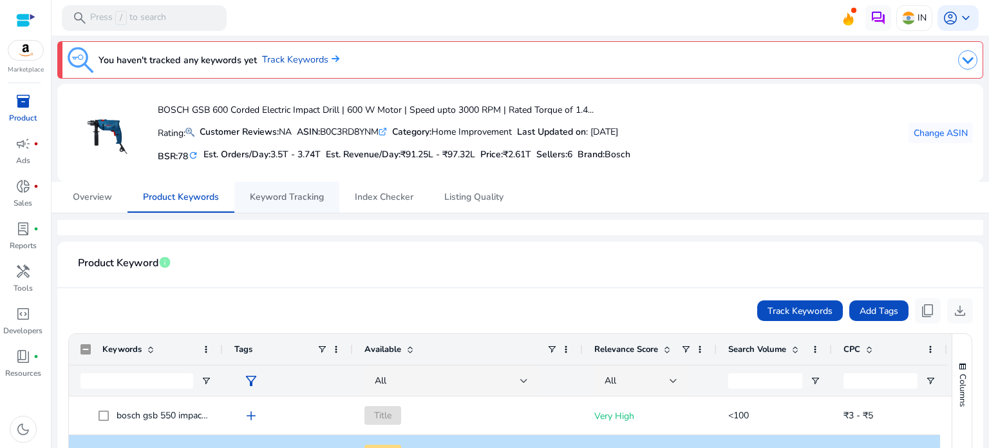
click at [279, 193] on span "Keyword Tracking" at bounding box center [287, 197] width 74 height 9
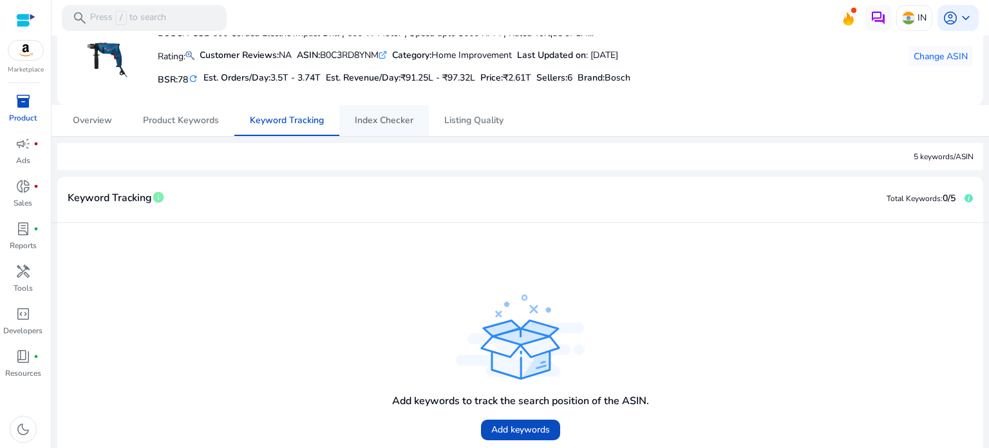
scroll to position [149, 0]
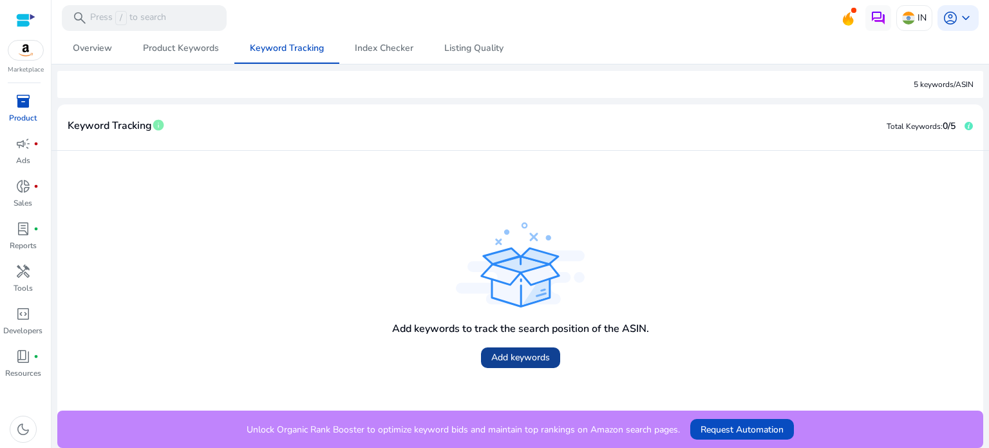
click at [540, 363] on span at bounding box center [520, 357] width 79 height 31
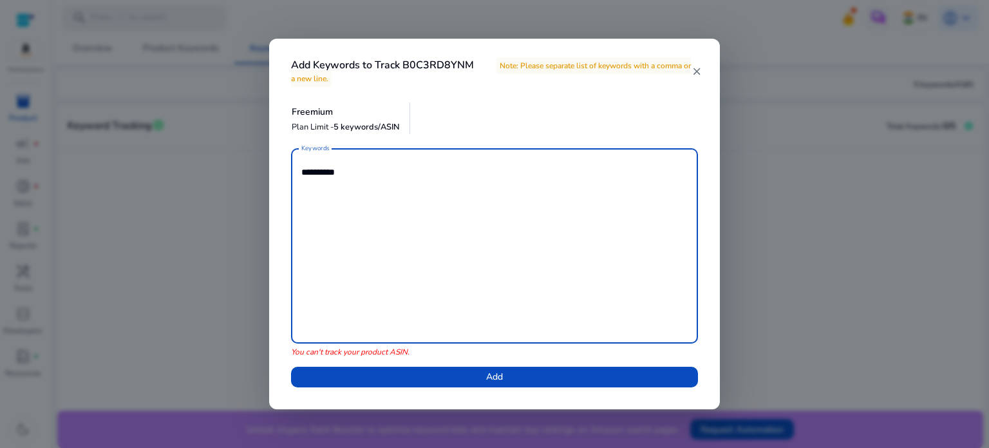
type textarea "**********"
click at [696, 71] on mat-icon "close" at bounding box center [697, 72] width 10 height 12
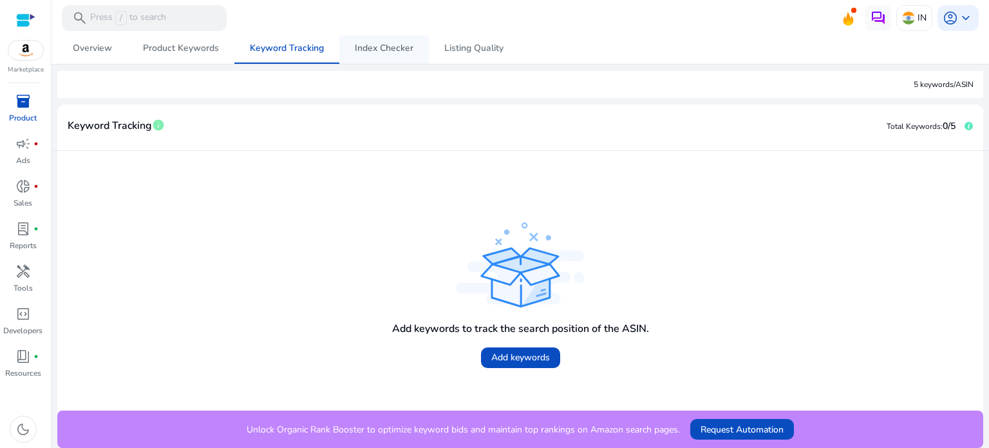
click at [381, 55] on span "Index Checker" at bounding box center [384, 48] width 59 height 31
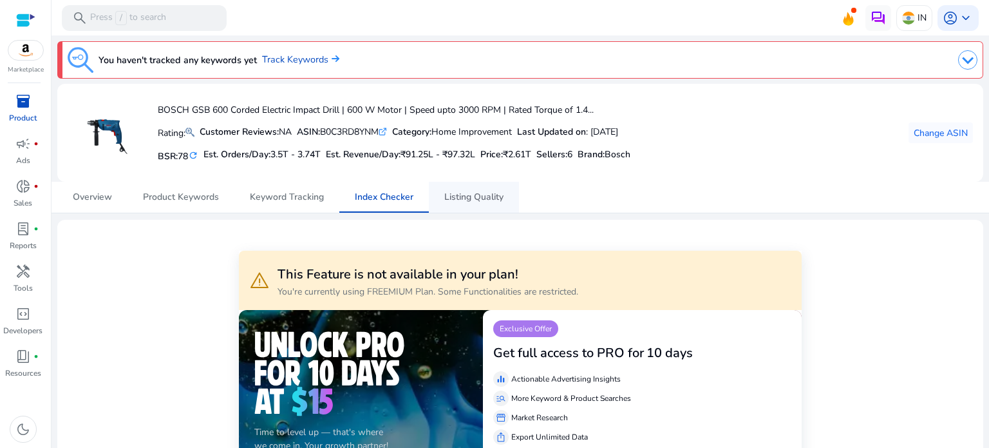
click at [489, 198] on span "Listing Quality" at bounding box center [473, 197] width 59 height 9
drag, startPoint x: 621, startPoint y: 10, endPoint x: 605, endPoint y: -16, distance: 30.4
click at [605, 0] on html "We recommend switching to desktop view for the best experience. Marketplace inv…" at bounding box center [494, 224] width 989 height 448
